Goal: Use online tool/utility: Utilize a website feature to perform a specific function

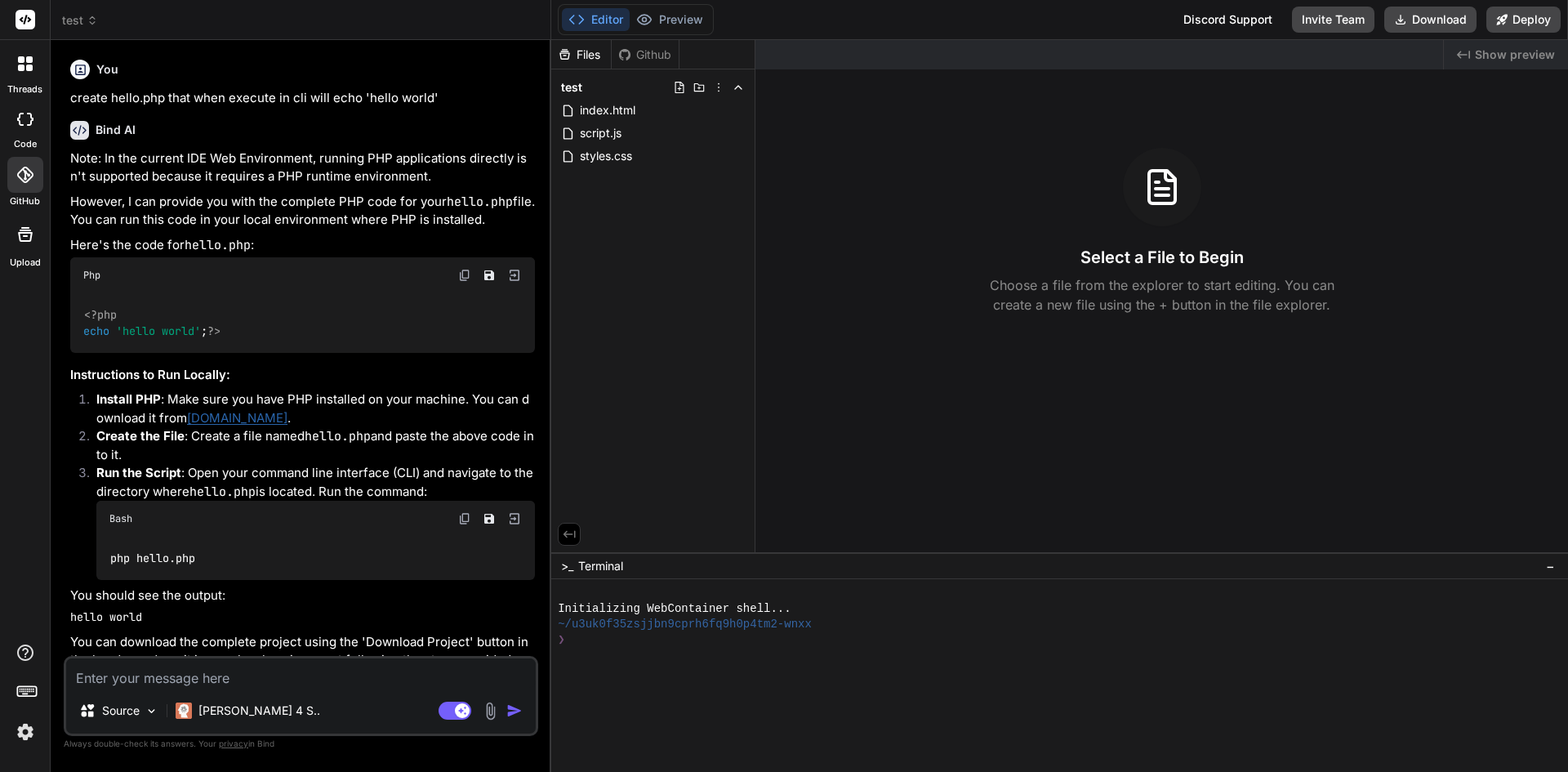
scroll to position [2308, 0]
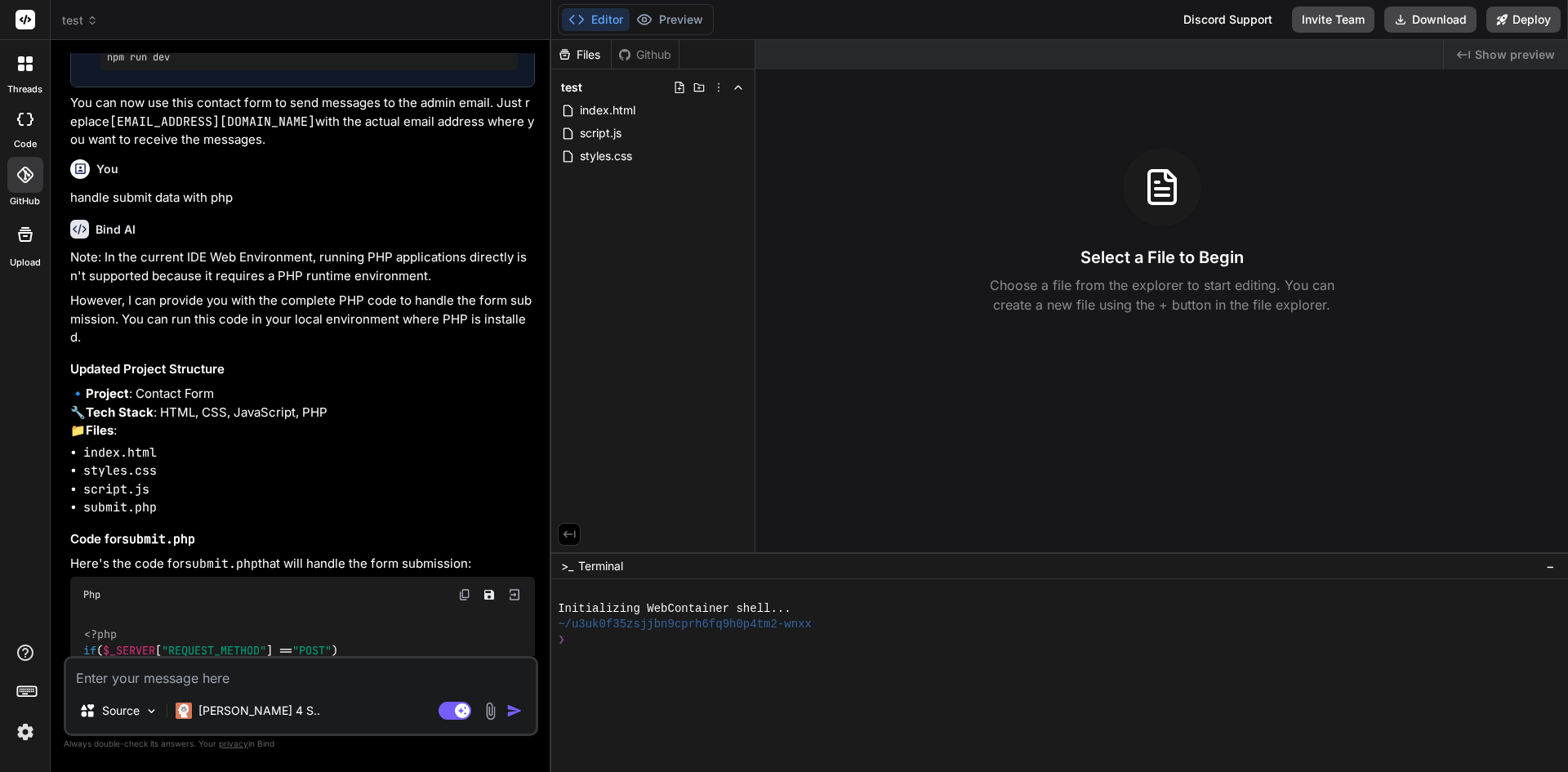
click at [30, 171] on icon at bounding box center [24, 174] width 16 height 16
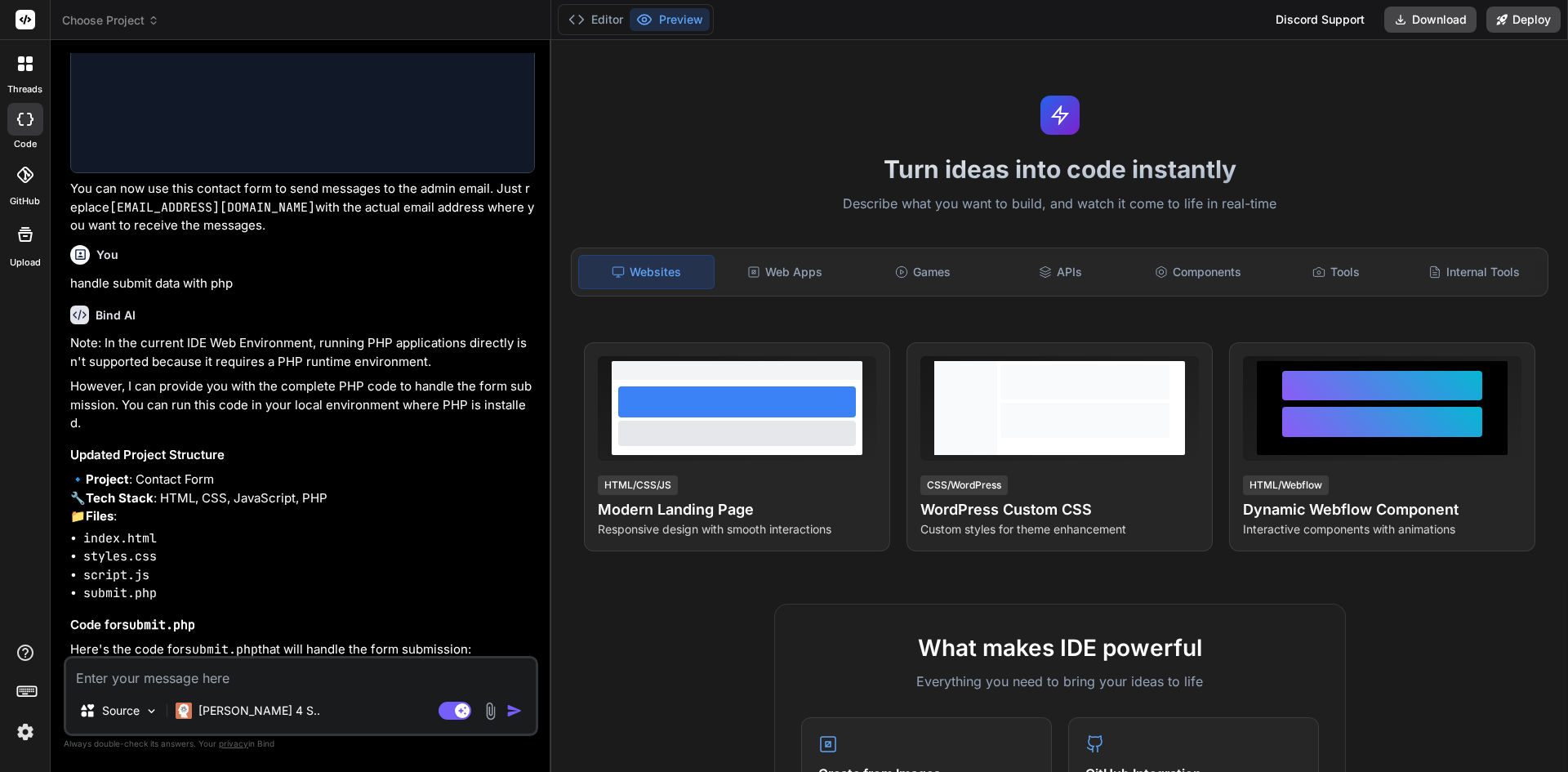
type textarea "x"
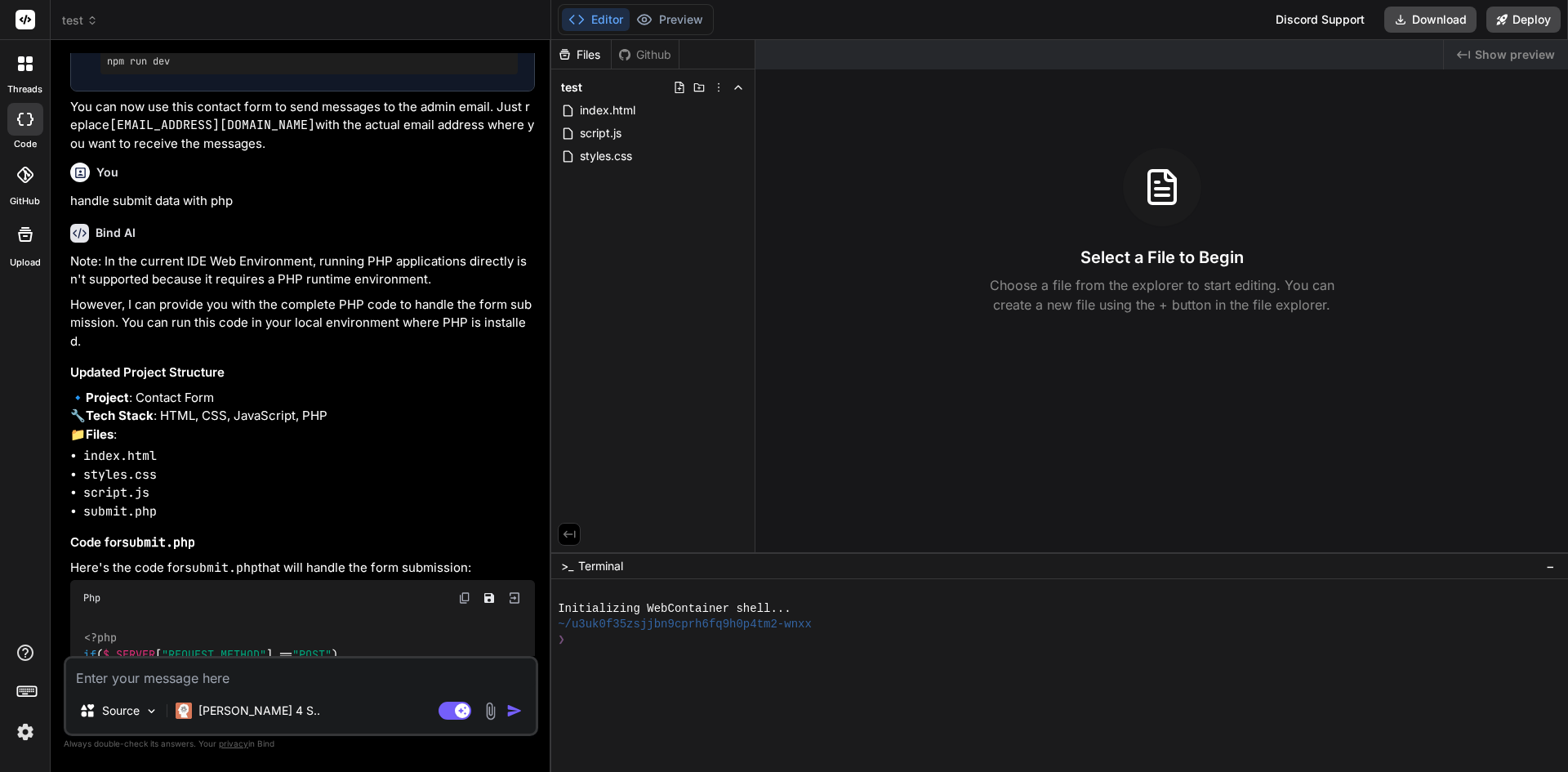
scroll to position [2693, 0]
click at [25, 174] on icon at bounding box center [24, 174] width 16 height 16
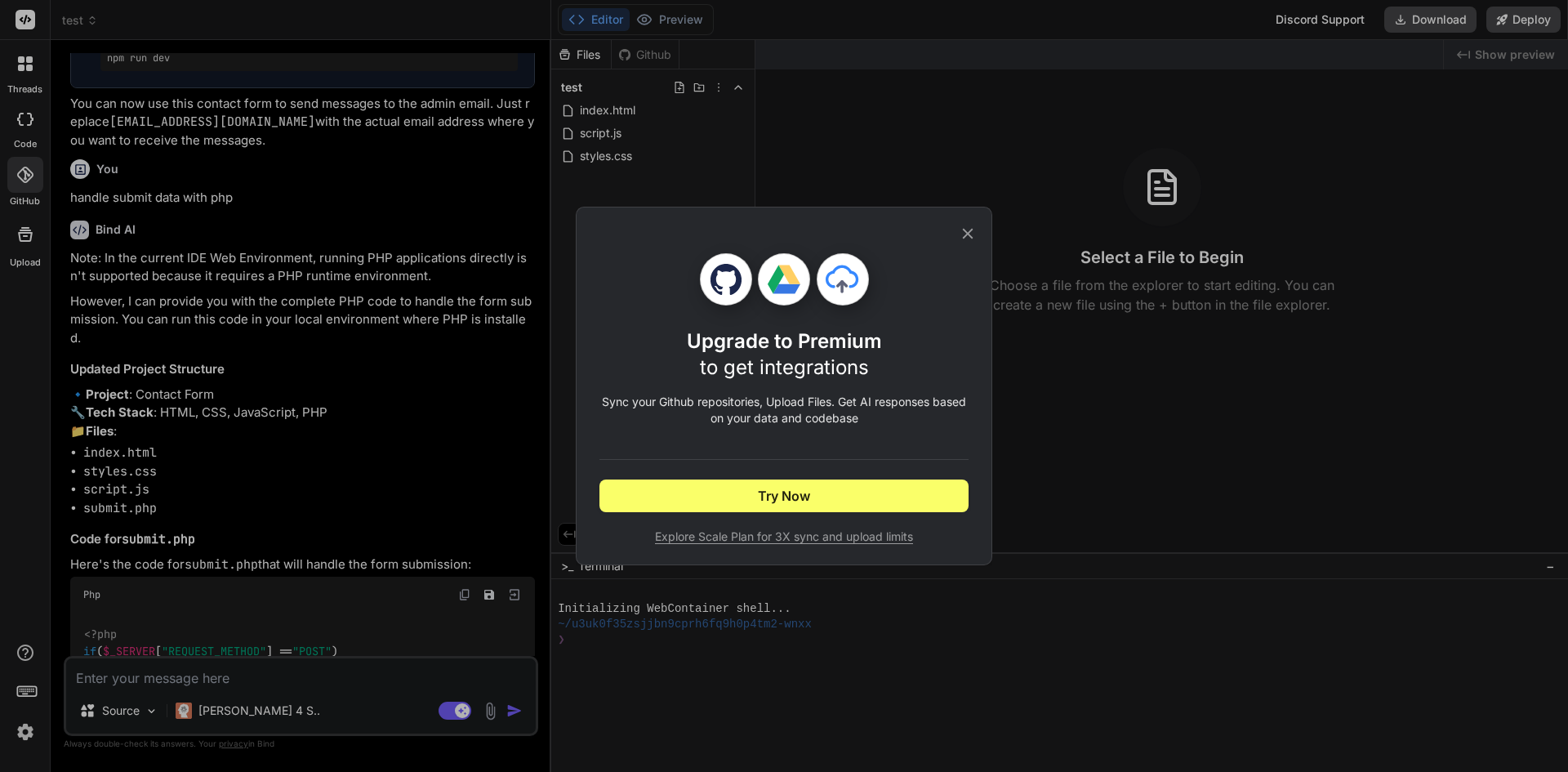
click at [970, 230] on icon at bounding box center [967, 233] width 18 height 18
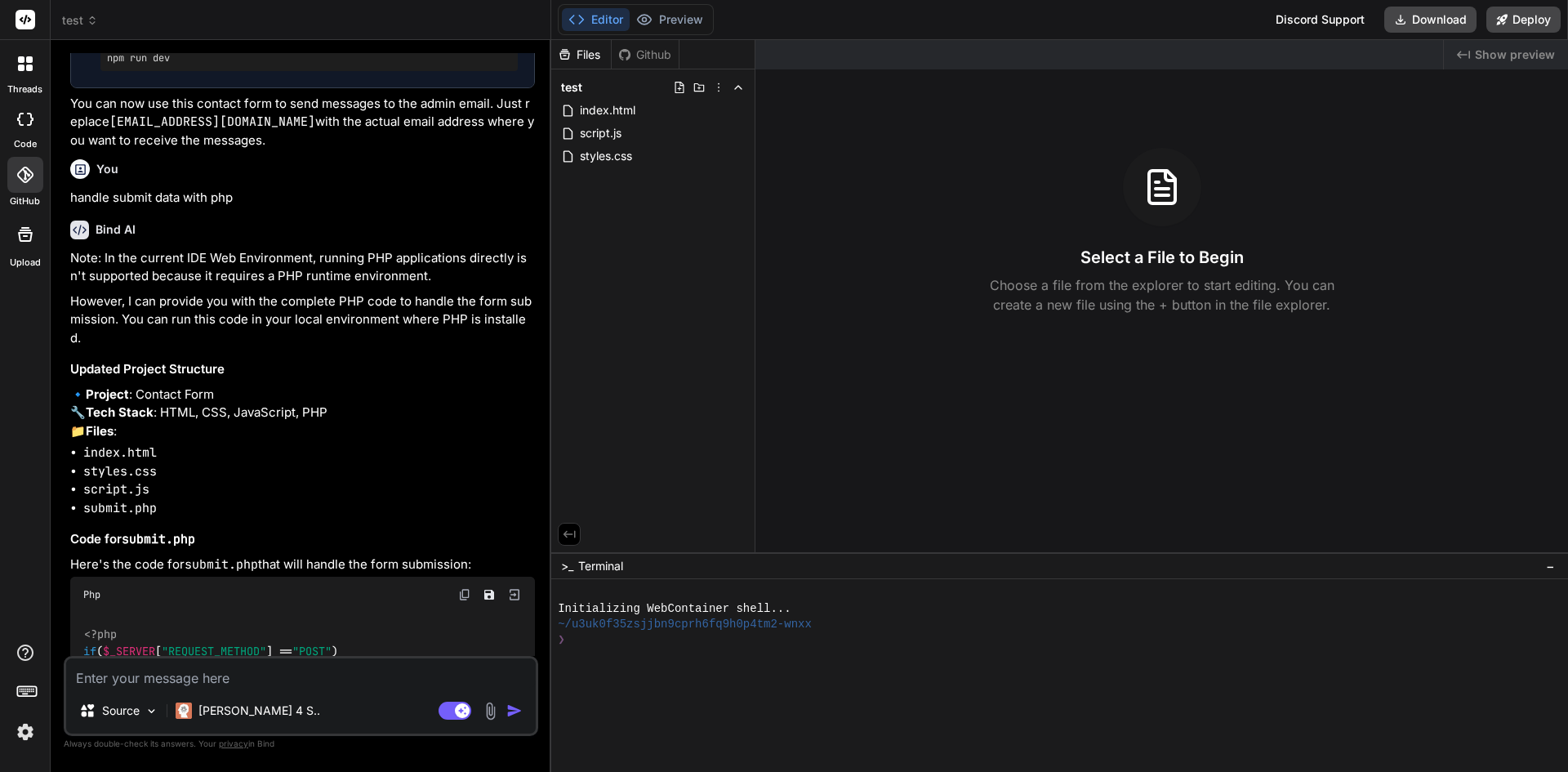
click at [30, 733] on img at bounding box center [25, 732] width 28 height 28
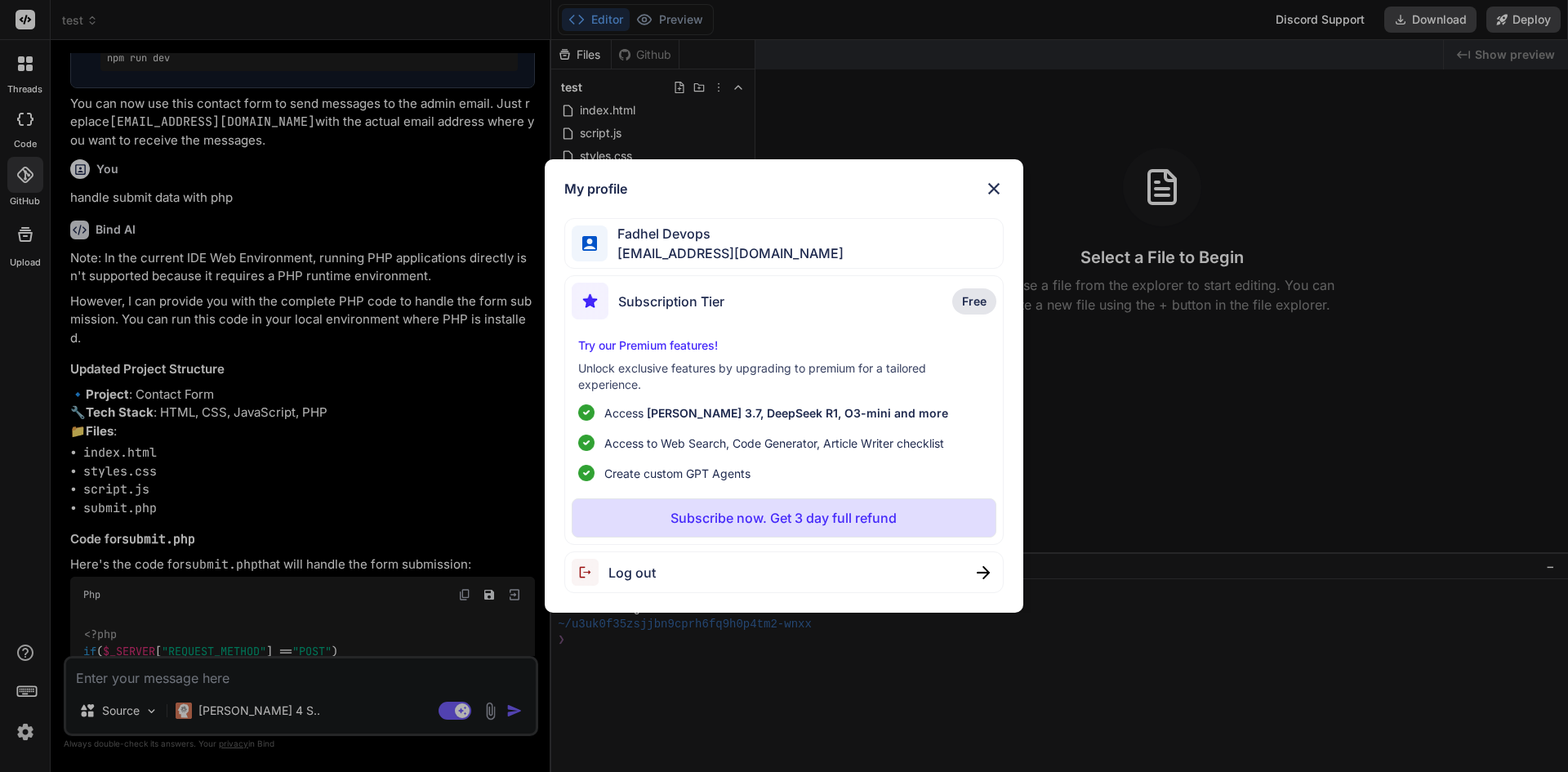
click at [988, 186] on img at bounding box center [993, 188] width 20 height 20
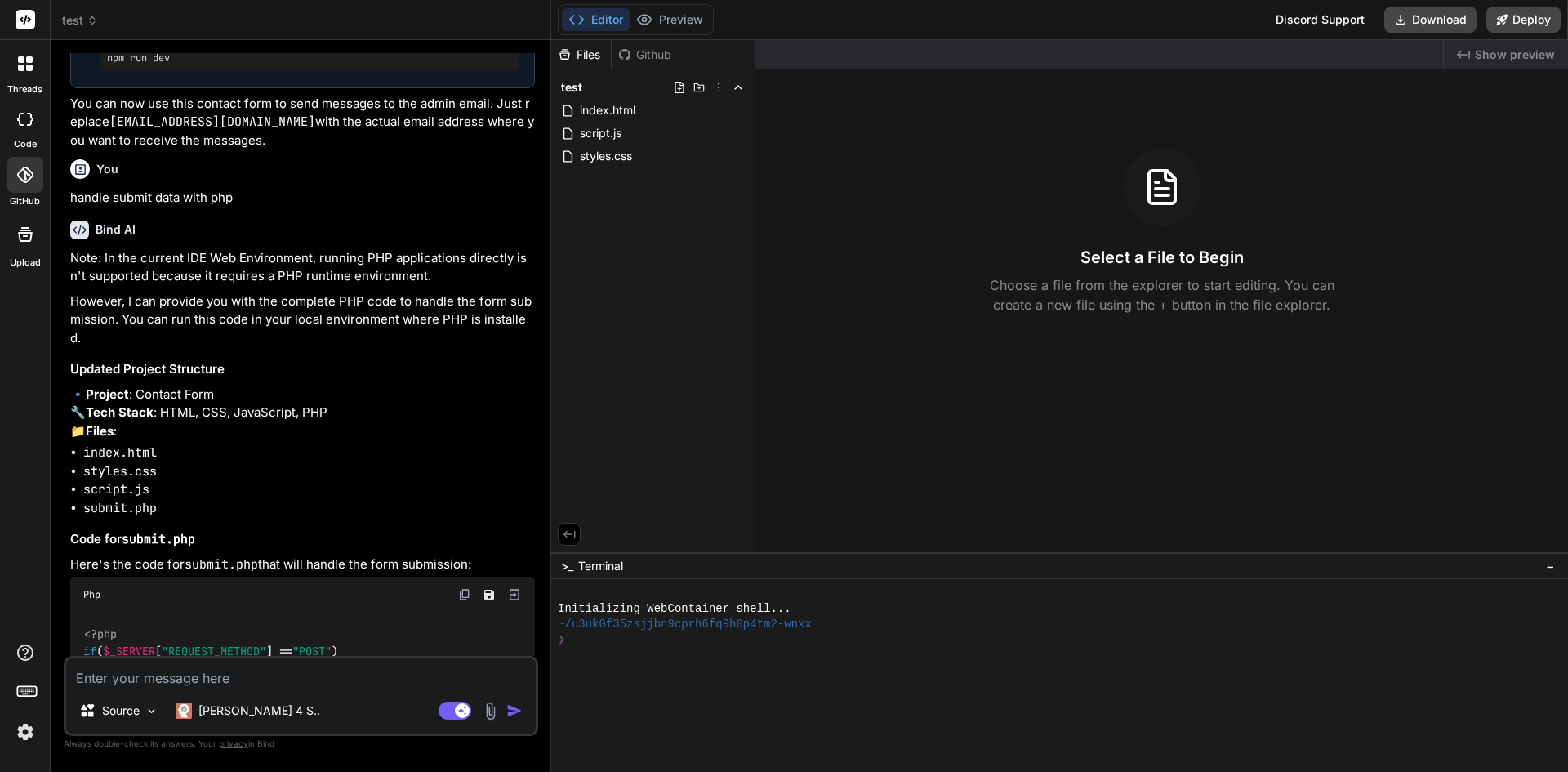
click at [24, 725] on img at bounding box center [25, 732] width 28 height 28
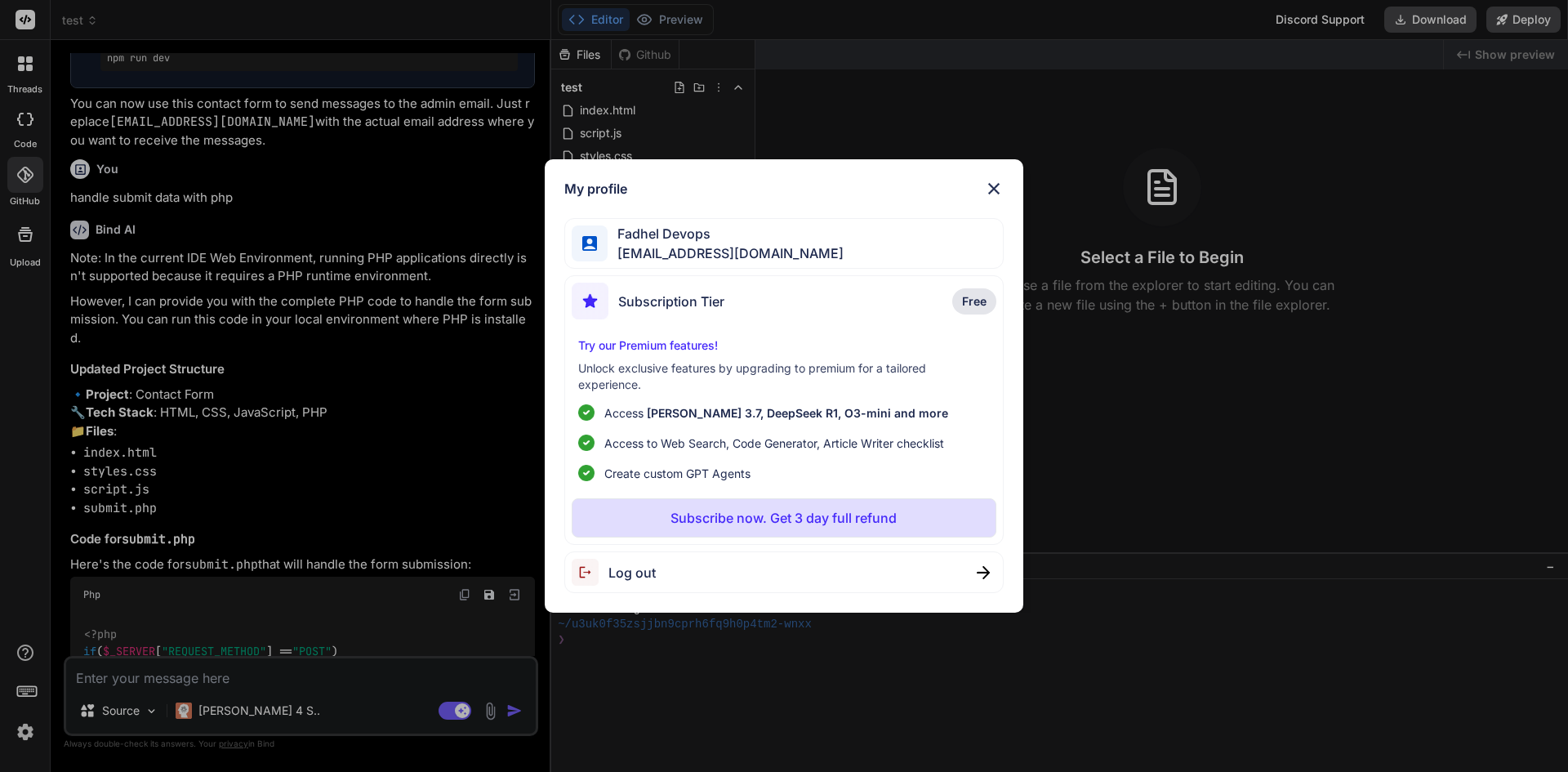
click at [998, 188] on img at bounding box center [993, 188] width 20 height 20
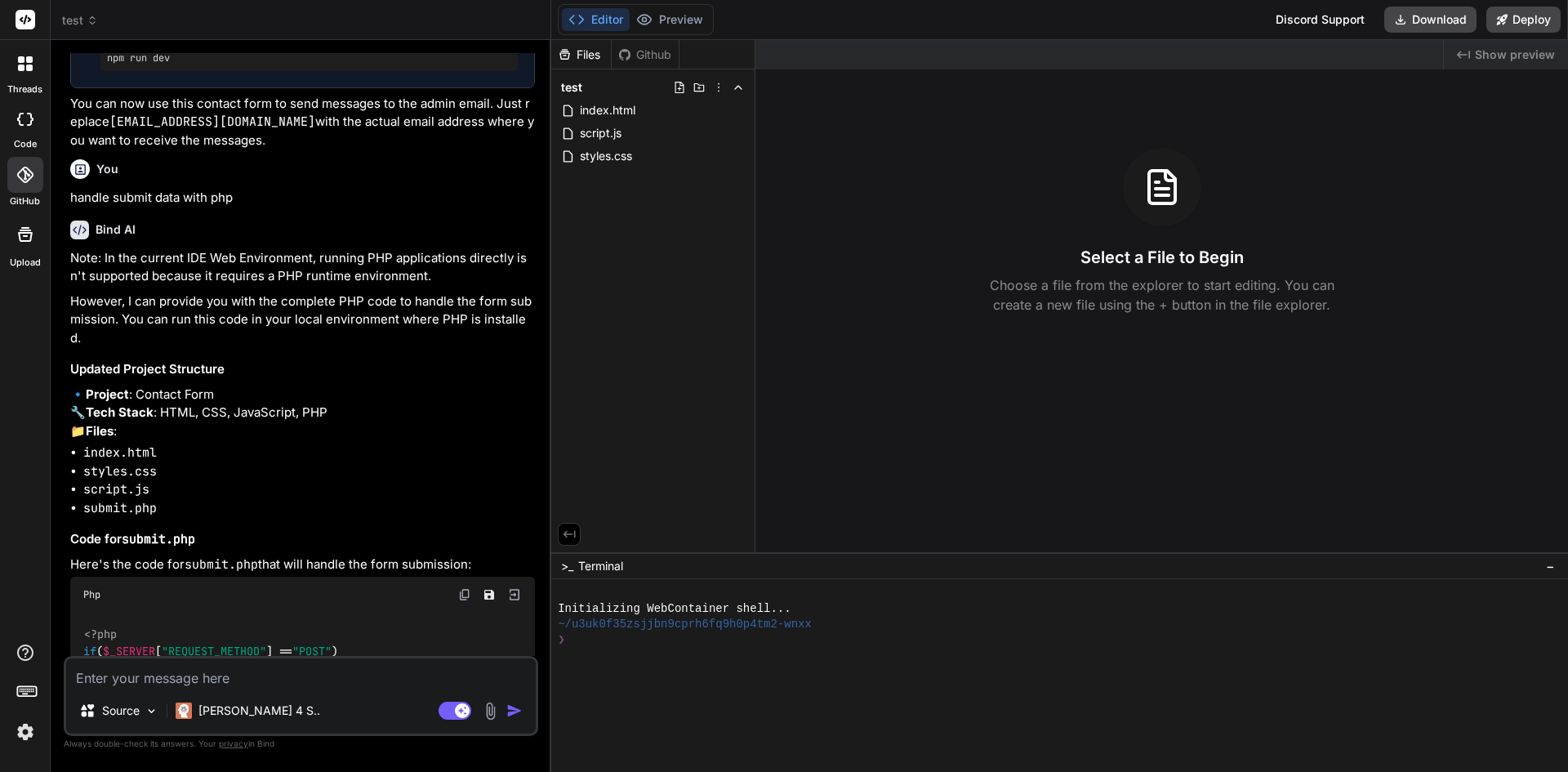
click at [24, 735] on img at bounding box center [25, 732] width 28 height 28
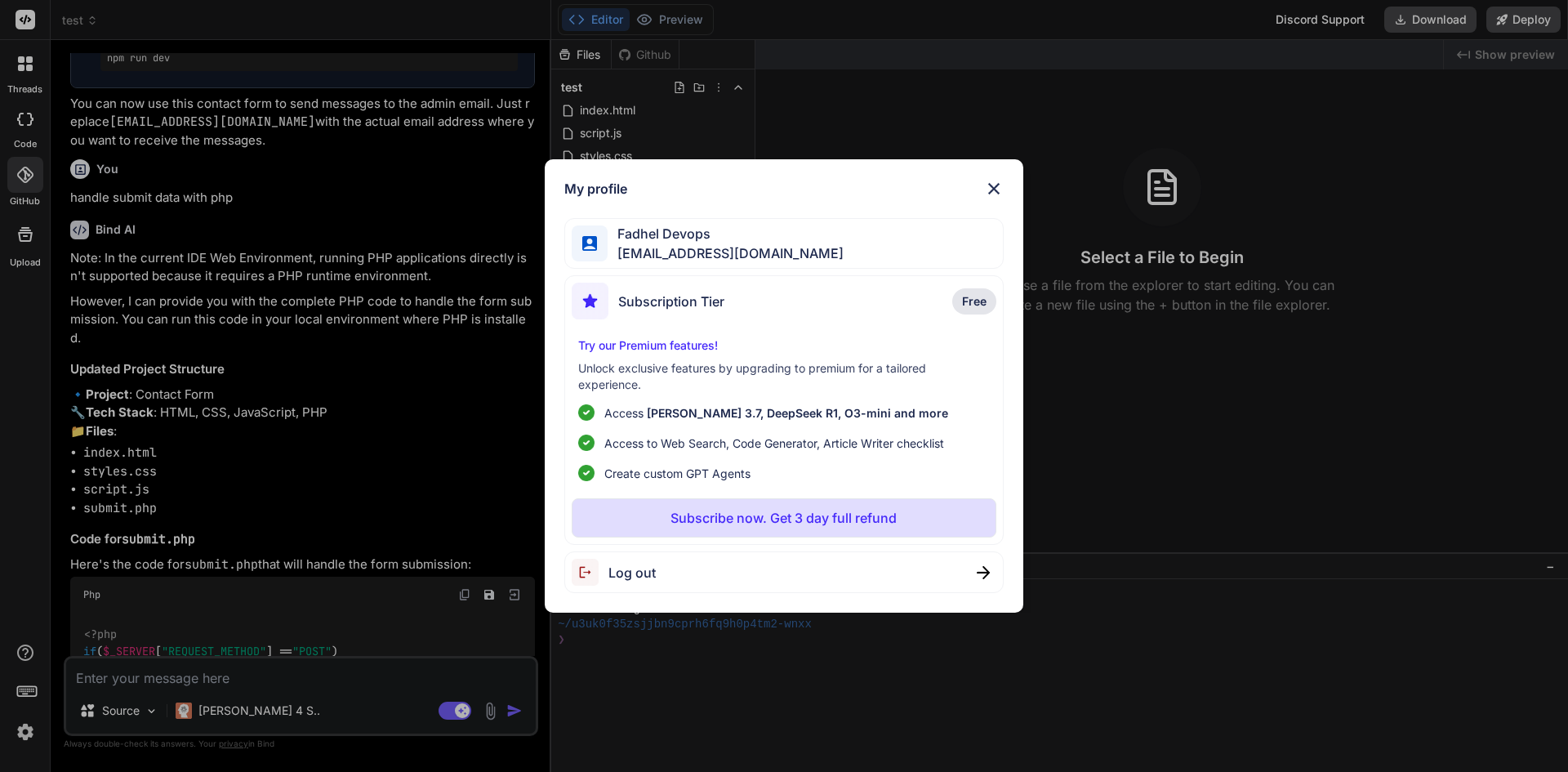
click at [993, 189] on img at bounding box center [993, 188] width 20 height 20
